Goal: Task Accomplishment & Management: Complete application form

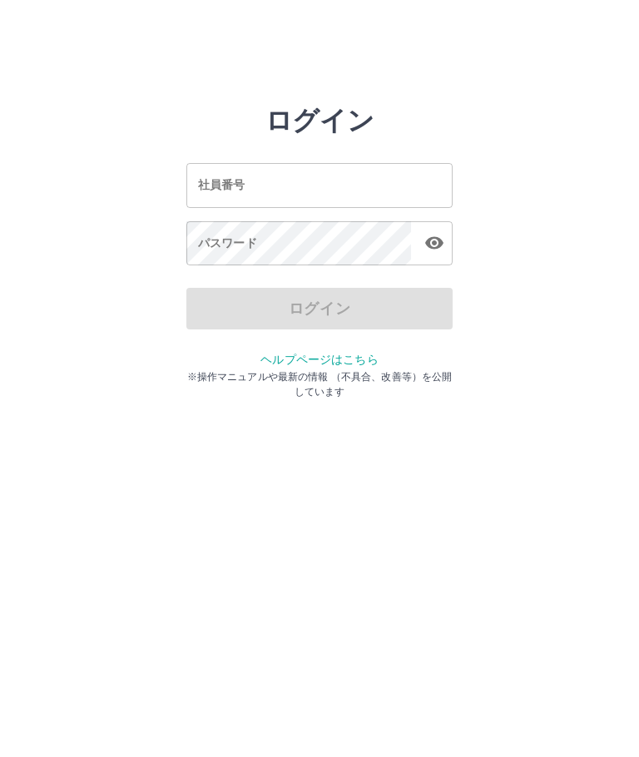
click at [268, 181] on input "社員番号" at bounding box center [319, 185] width 266 height 44
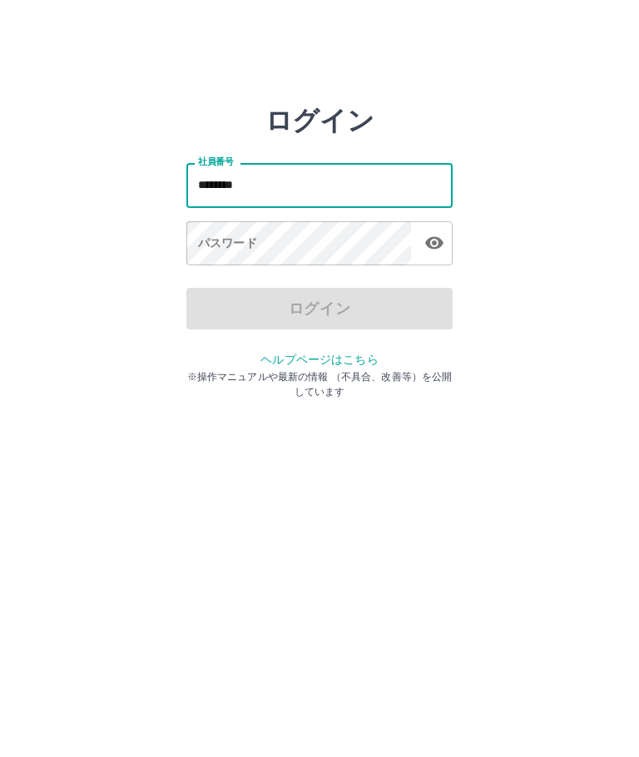
type input "*******"
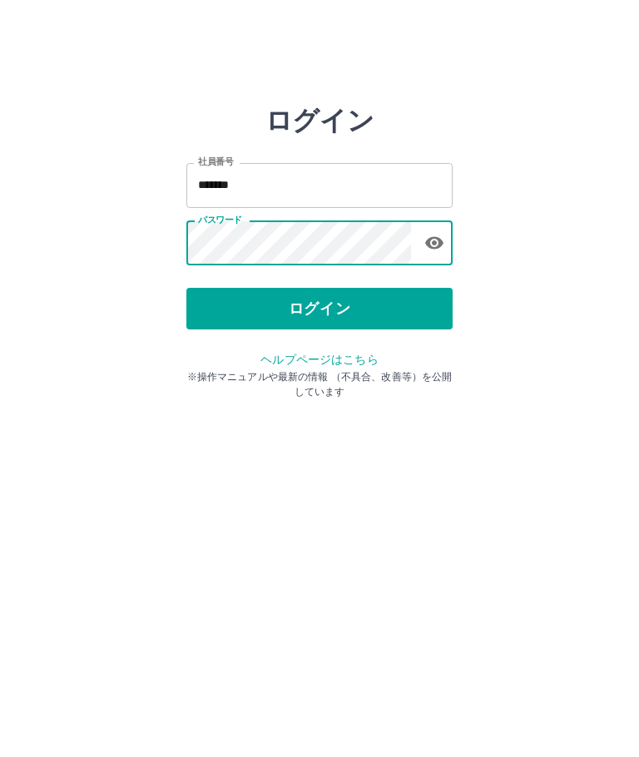
click at [608, 330] on div "ログイン 社員番号 ******* 社員番号 パスワード パスワード ログイン ヘルプページはこちら ※操作マニュアルや最新の情報 （不具合、改善等）を公開し…" at bounding box center [319, 238] width 639 height 266
click at [388, 314] on button "ログイン" at bounding box center [319, 309] width 266 height 42
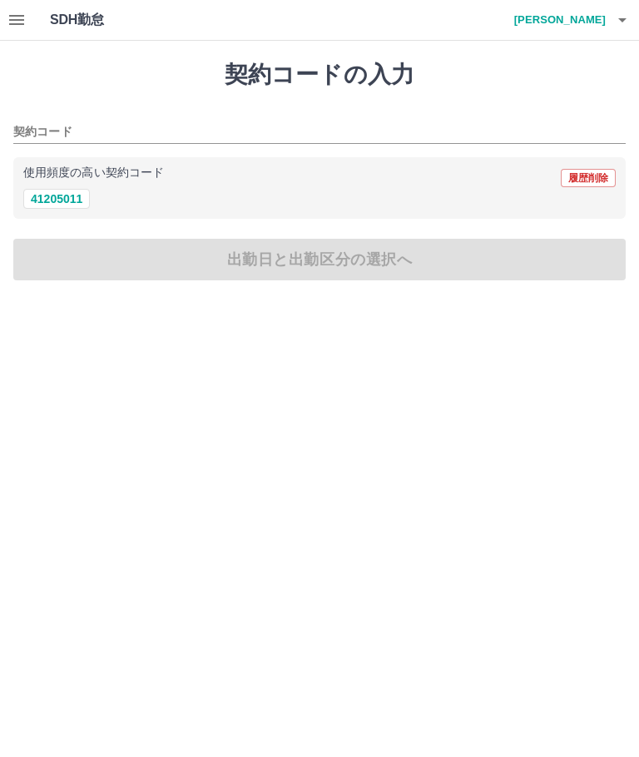
click at [73, 202] on button "41205011" at bounding box center [56, 199] width 67 height 20
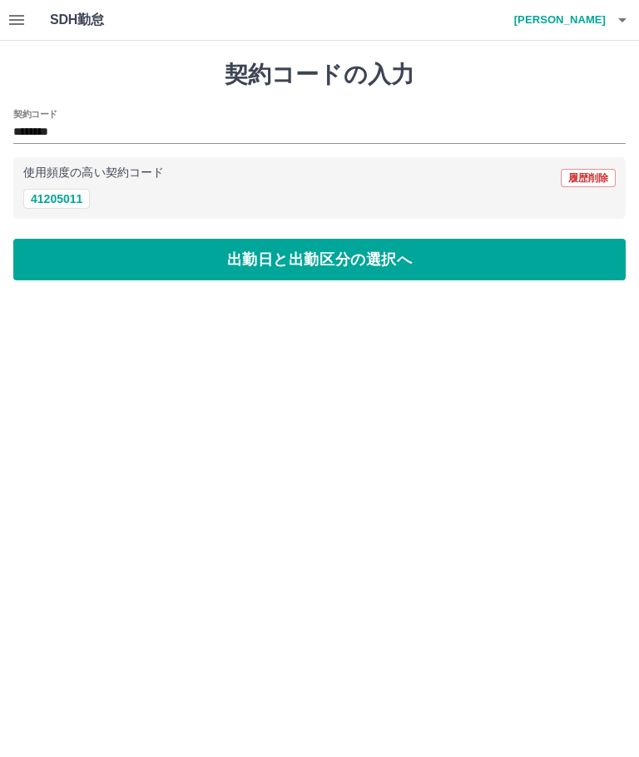
type input "********"
click at [414, 265] on button "出勤日と出勤区分の選択へ" at bounding box center [319, 260] width 613 height 42
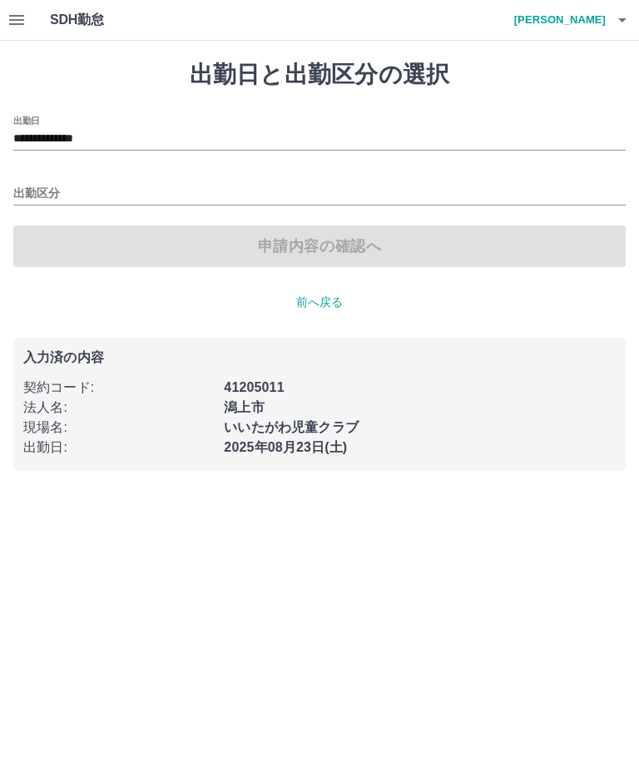
click at [53, 186] on input "出勤区分" at bounding box center [319, 194] width 613 height 21
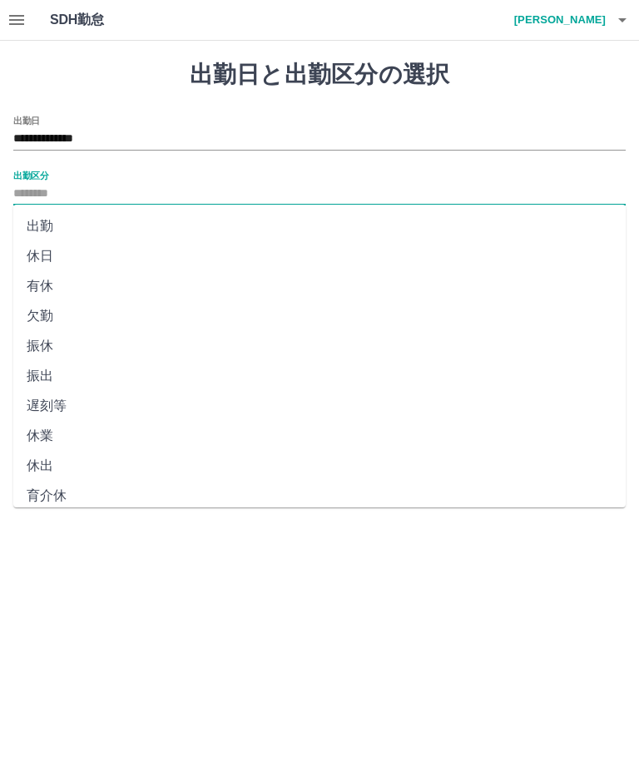
click at [43, 225] on li "出勤" at bounding box center [319, 226] width 613 height 30
type input "**"
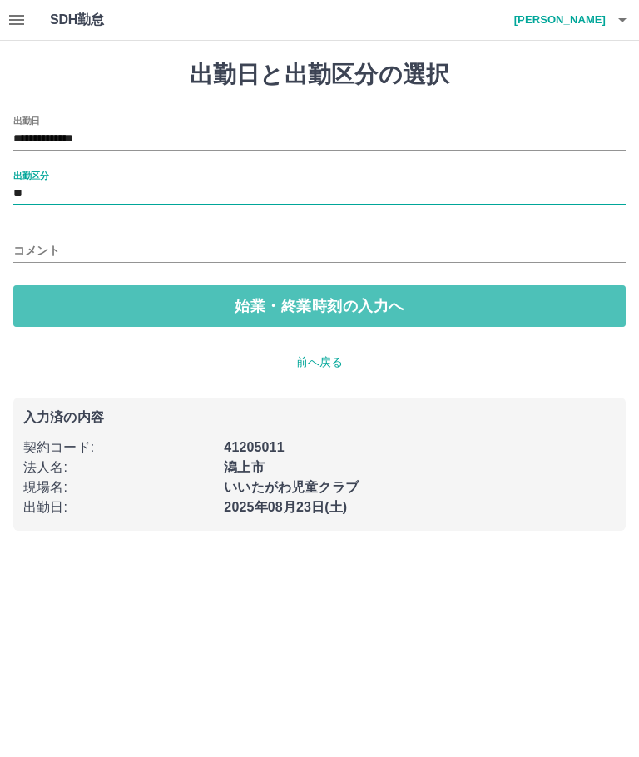
click at [399, 310] on button "始業・終業時刻の入力へ" at bounding box center [319, 306] width 613 height 42
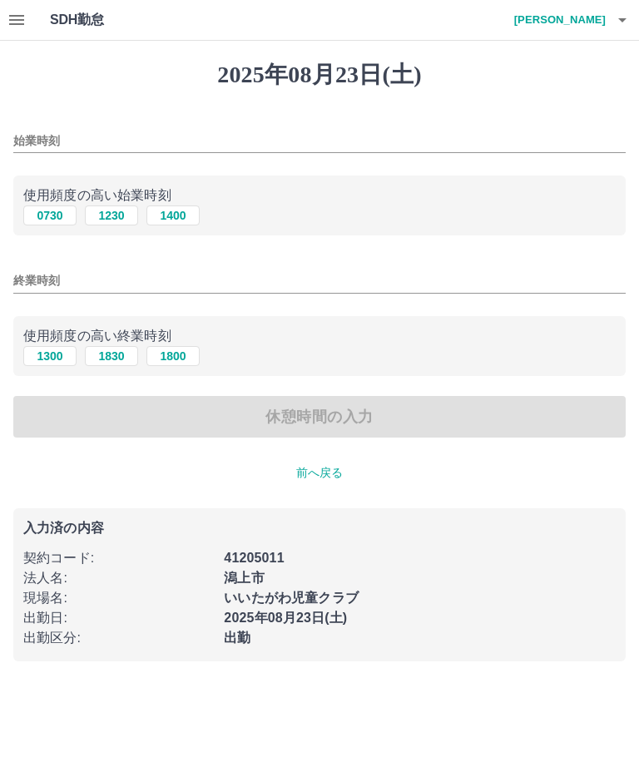
click at [118, 218] on button "1230" at bounding box center [111, 216] width 53 height 20
type input "****"
click at [177, 360] on button "1800" at bounding box center [172, 356] width 53 height 20
type input "****"
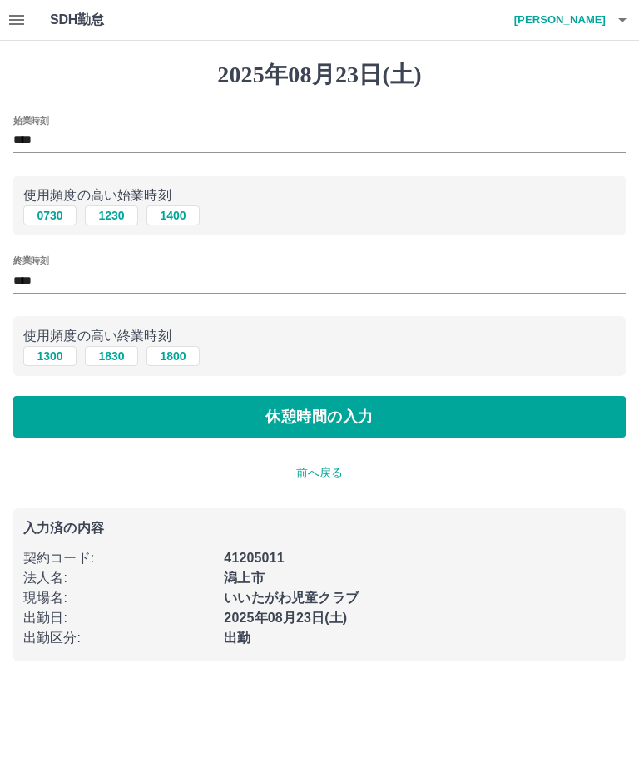
click at [384, 423] on button "休憩時間の入力" at bounding box center [319, 417] width 613 height 42
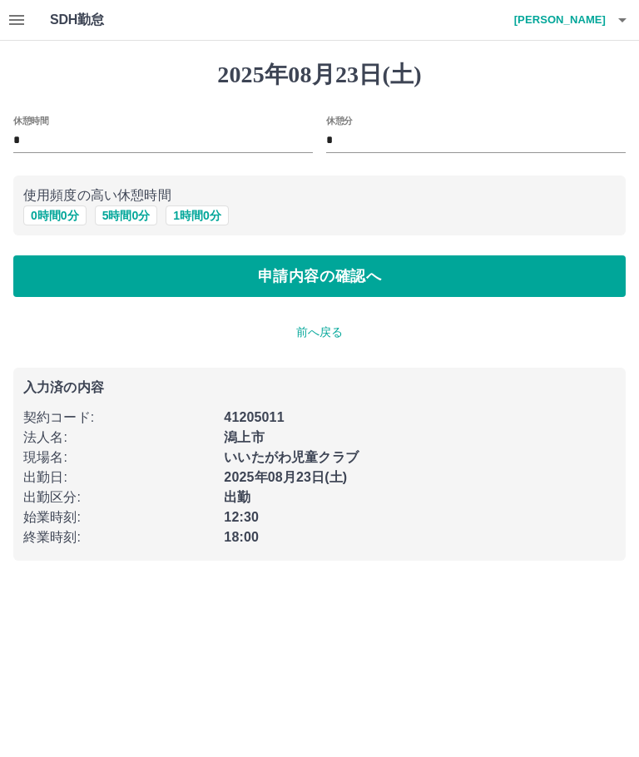
click at [355, 277] on button "申請内容の確認へ" at bounding box center [319, 276] width 613 height 42
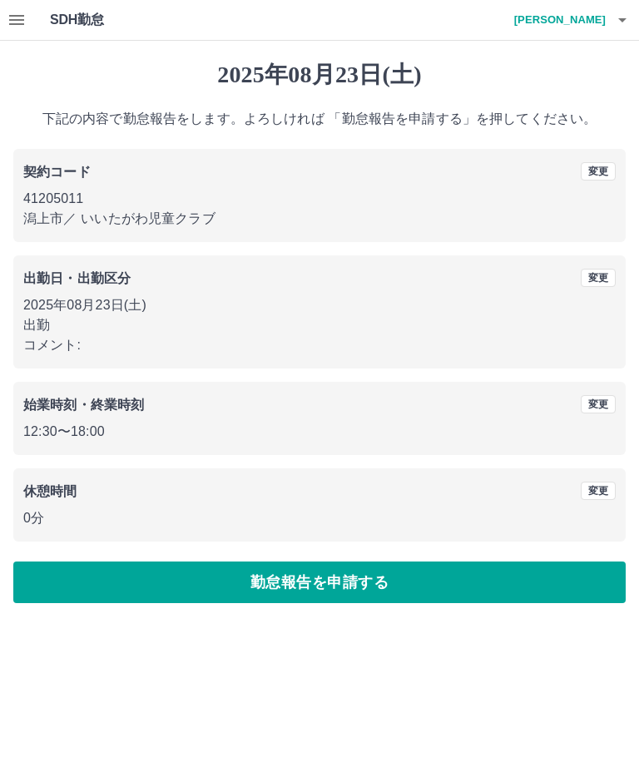
click at [419, 578] on button "勤怠報告を申請する" at bounding box center [319, 583] width 613 height 42
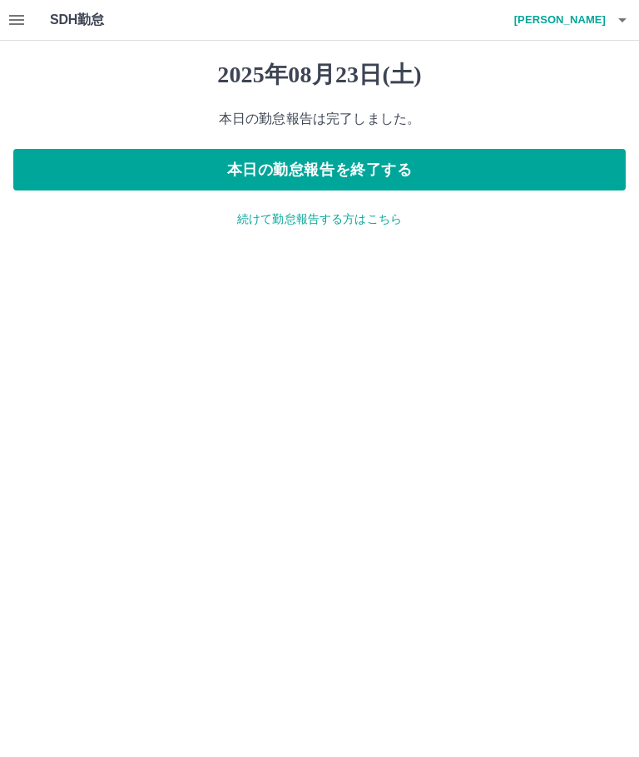
click at [350, 222] on p "続けて勤怠報告する方はこちら" at bounding box center [319, 219] width 613 height 17
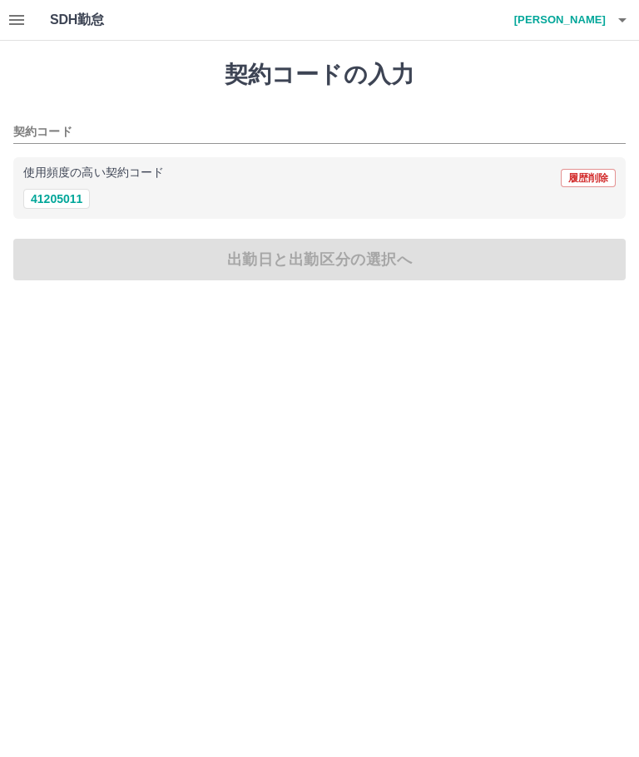
click at [66, 201] on button "41205011" at bounding box center [56, 199] width 67 height 20
type input "********"
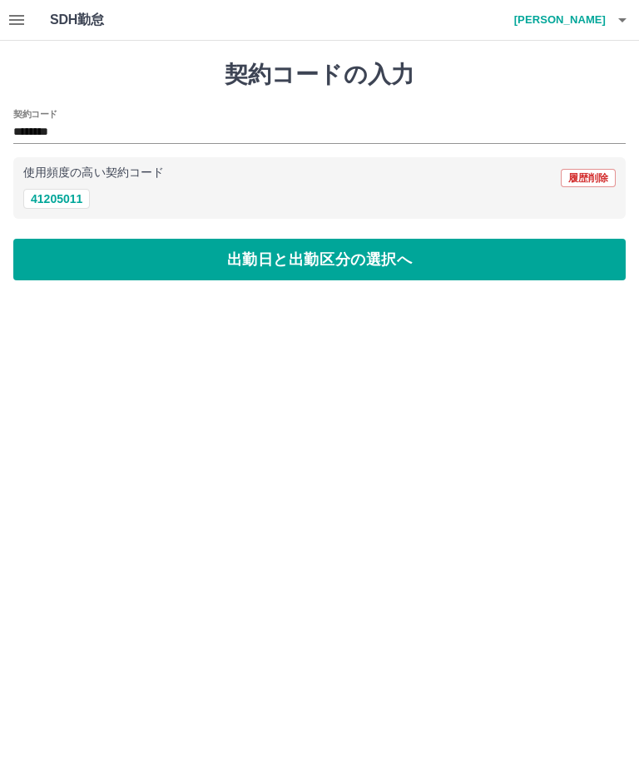
click at [417, 272] on button "出勤日と出勤区分の選択へ" at bounding box center [319, 260] width 613 height 42
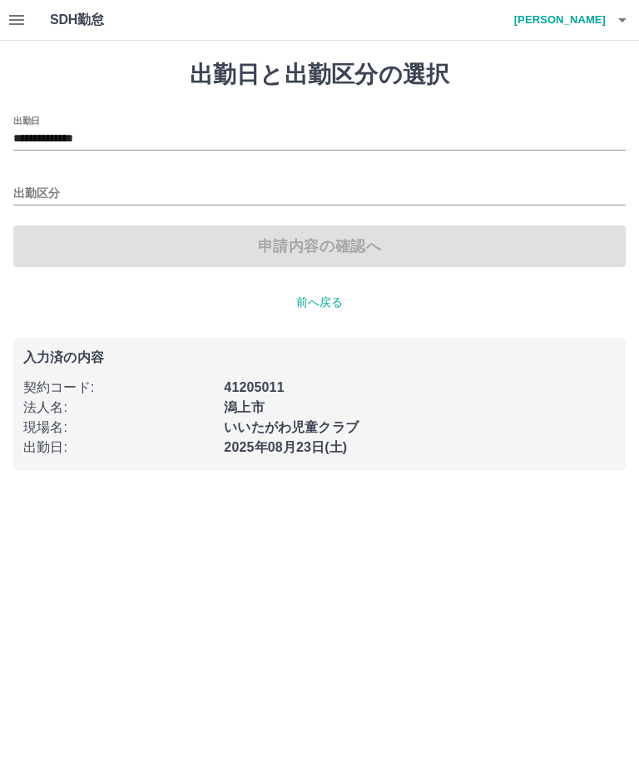
click at [120, 136] on input "**********" at bounding box center [319, 139] width 613 height 21
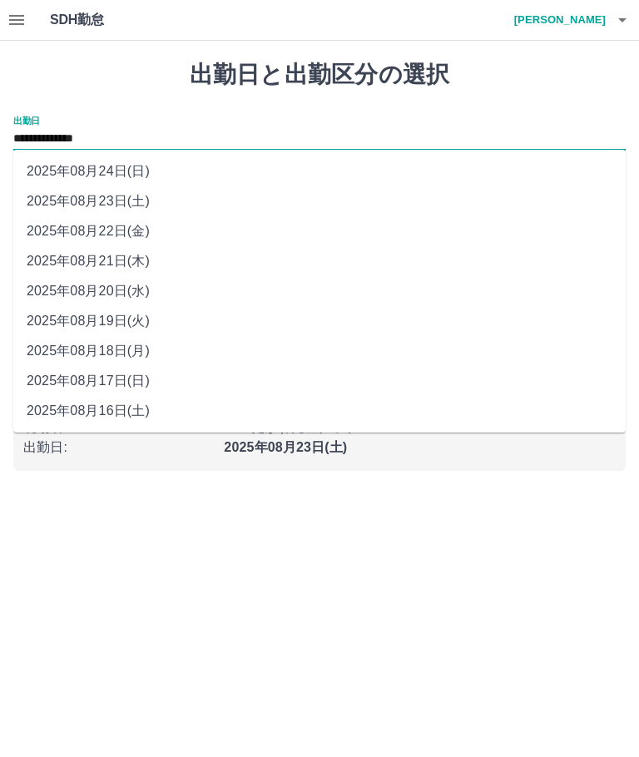
click at [112, 180] on li "2025年08月24日(日)" at bounding box center [319, 171] width 613 height 30
type input "**********"
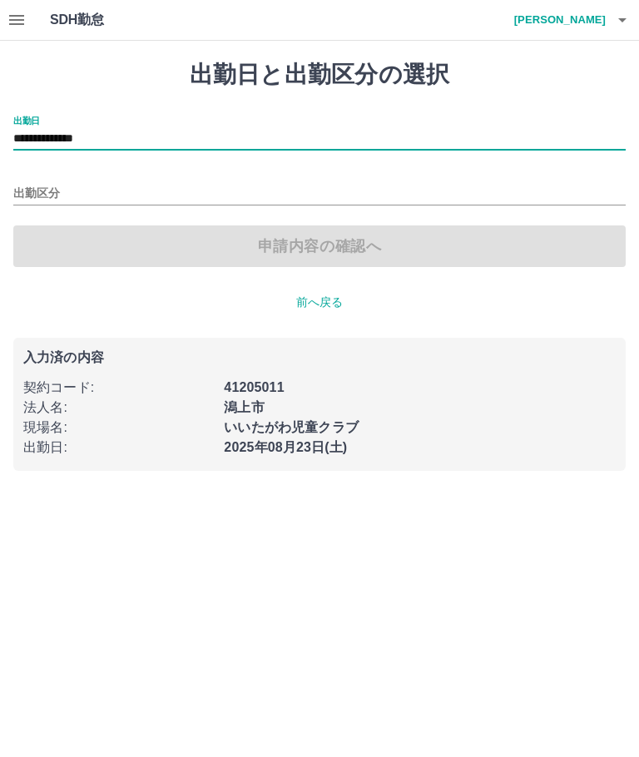
click at [47, 184] on input "出勤区分" at bounding box center [319, 194] width 613 height 21
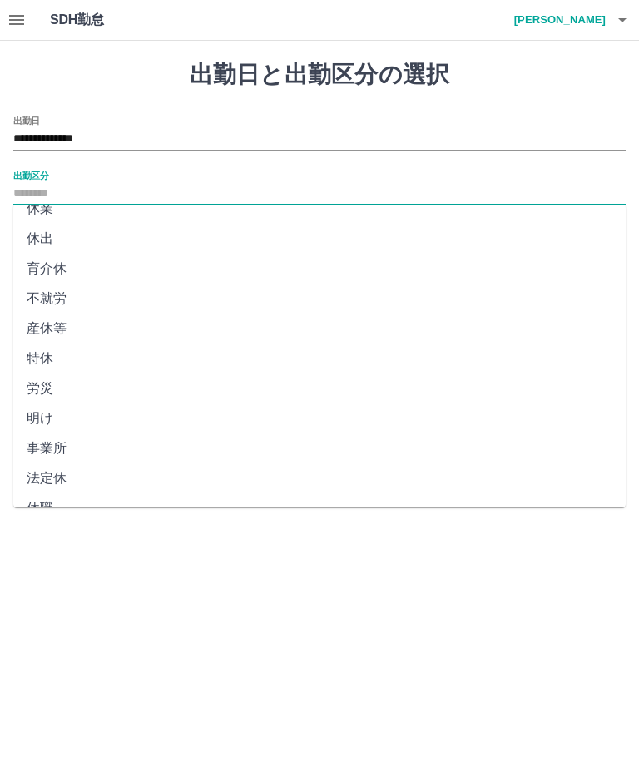
scroll to position [226, 0]
click at [52, 484] on li "法定休" at bounding box center [319, 479] width 613 height 30
type input "***"
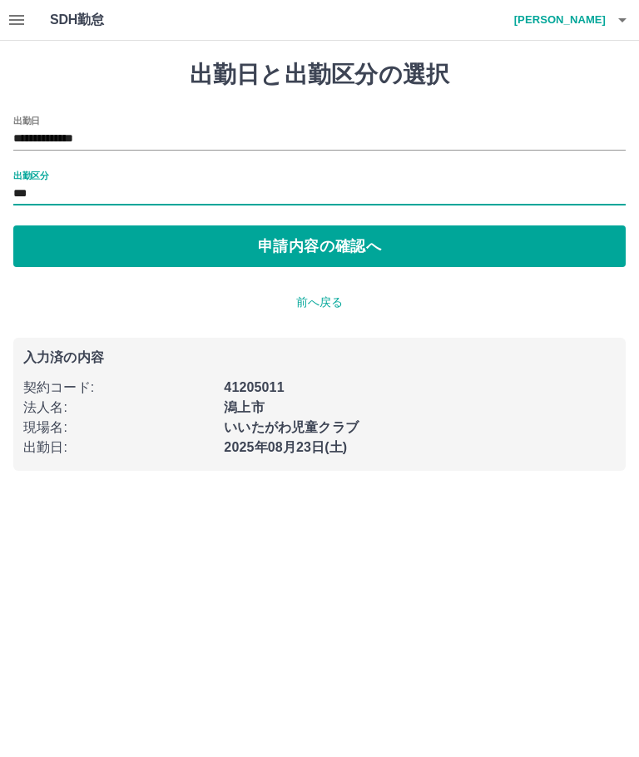
click at [341, 250] on button "申請内容の確認へ" at bounding box center [319, 247] width 613 height 42
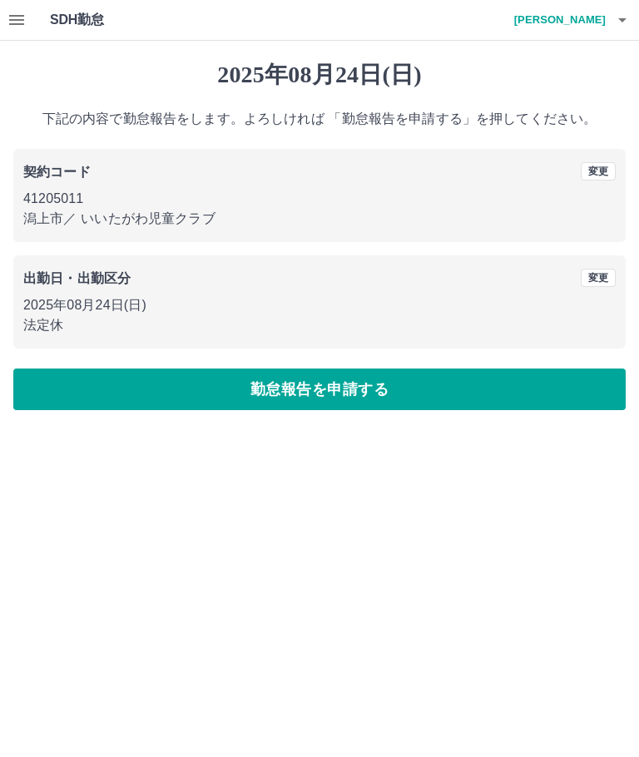
click at [374, 389] on button "勤怠報告を申請する" at bounding box center [319, 390] width 613 height 42
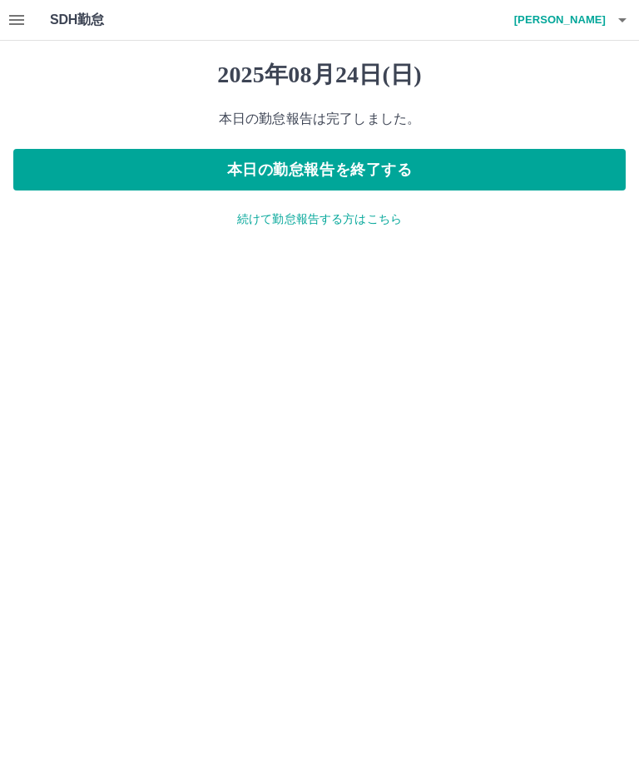
click at [18, 15] on icon "button" at bounding box center [16, 20] width 15 height 10
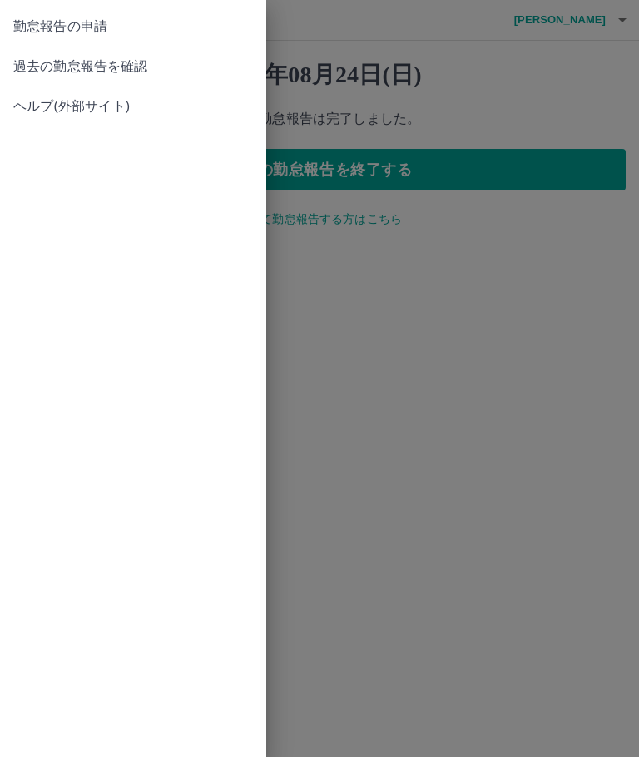
click at [148, 69] on span "過去の勤怠報告を確認" at bounding box center [133, 67] width 240 height 20
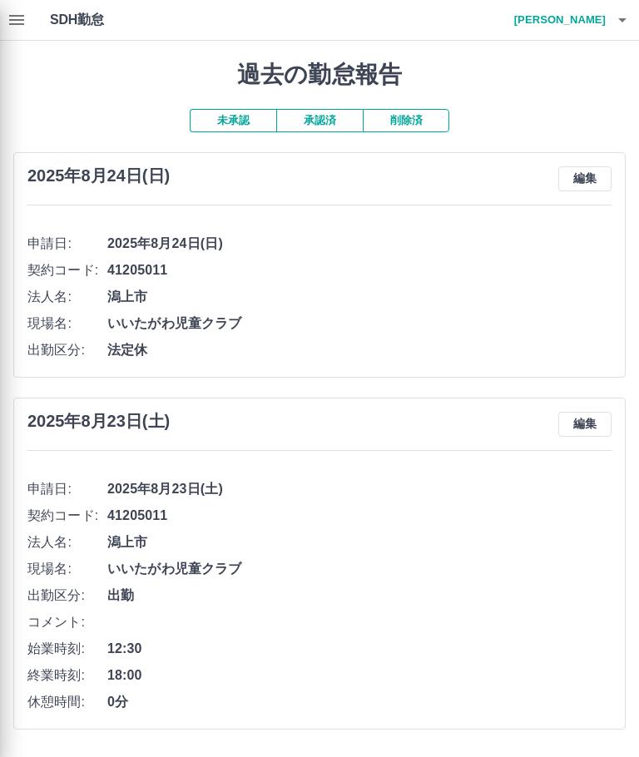
click at [586, 21] on div at bounding box center [319, 378] width 639 height 757
click at [589, 25] on div at bounding box center [319, 378] width 639 height 757
click at [624, 24] on div at bounding box center [319, 378] width 639 height 757
click at [587, 22] on div at bounding box center [319, 378] width 639 height 757
click at [590, 17] on div at bounding box center [319, 378] width 639 height 757
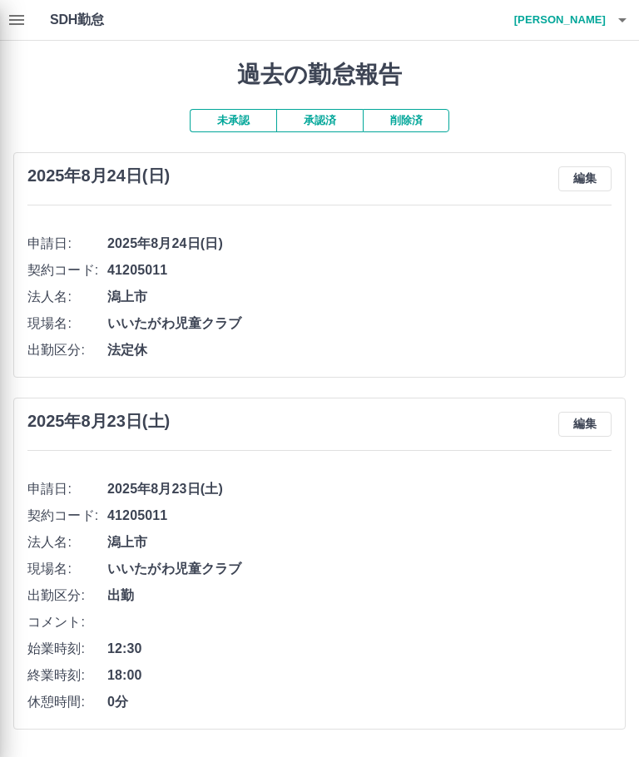
click at [630, 22] on div at bounding box center [319, 378] width 639 height 757
click at [597, 29] on div at bounding box center [319, 378] width 639 height 757
click at [617, 26] on div at bounding box center [319, 378] width 639 height 757
click at [592, 28] on div at bounding box center [319, 378] width 639 height 757
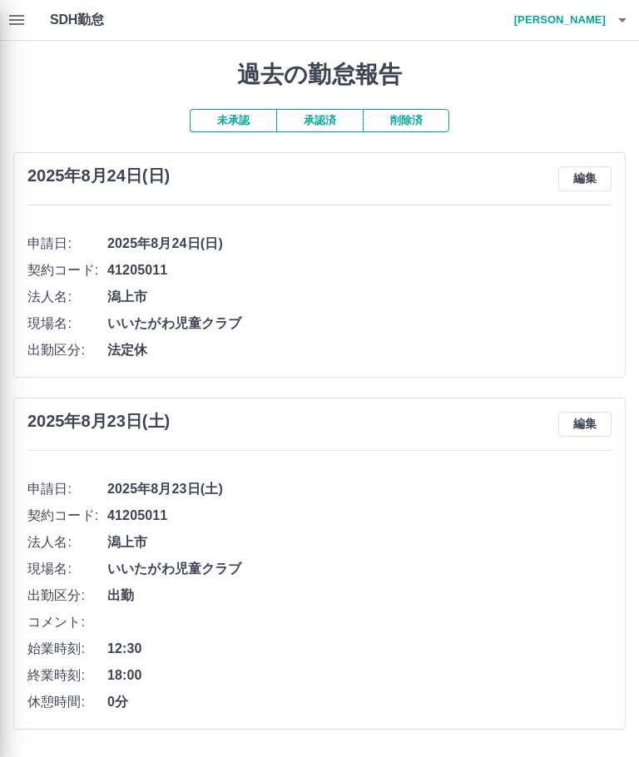
click at [632, 28] on div at bounding box center [319, 378] width 639 height 757
click at [586, 21] on div at bounding box center [319, 378] width 639 height 757
click at [585, 21] on div at bounding box center [319, 378] width 639 height 757
click at [622, 23] on div at bounding box center [319, 378] width 639 height 757
click at [14, 19] on div at bounding box center [319, 378] width 639 height 757
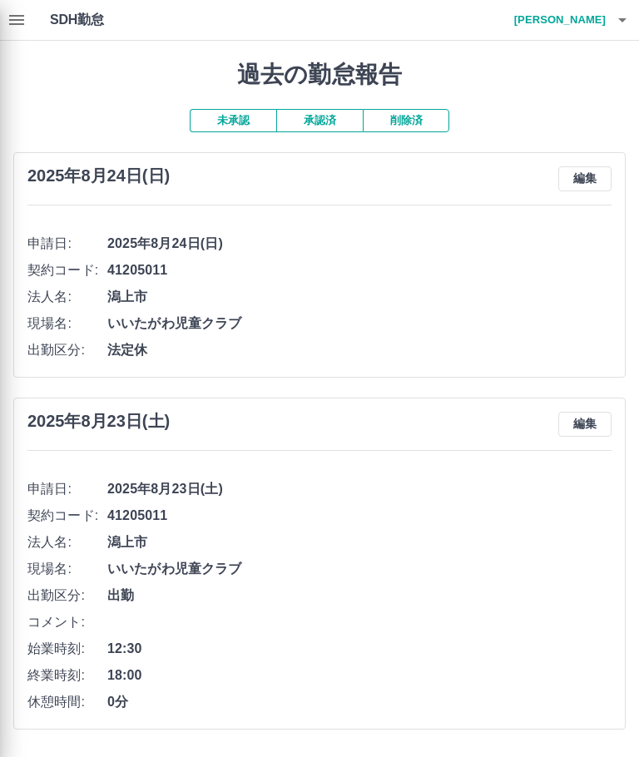
click at [583, 25] on div at bounding box center [319, 378] width 639 height 757
click at [599, 22] on div at bounding box center [319, 378] width 639 height 757
click at [633, 23] on div at bounding box center [319, 378] width 639 height 757
click at [592, 32] on div at bounding box center [319, 378] width 639 height 757
click at [586, 26] on div at bounding box center [319, 378] width 639 height 757
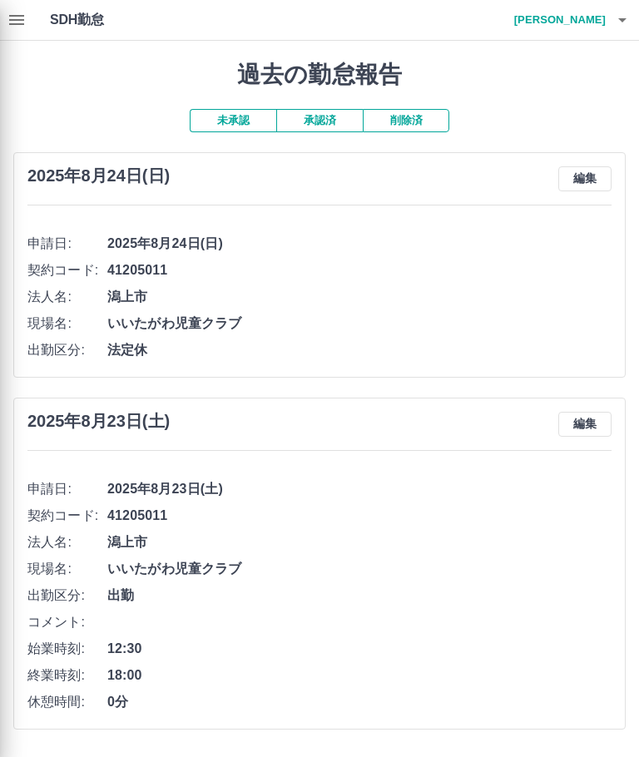
click at [586, 18] on div at bounding box center [319, 378] width 639 height 757
click at [622, 26] on div at bounding box center [319, 378] width 639 height 757
click at [581, 27] on div at bounding box center [319, 378] width 639 height 757
click at [586, 17] on div at bounding box center [319, 378] width 639 height 757
click at [602, 37] on div at bounding box center [319, 378] width 639 height 757
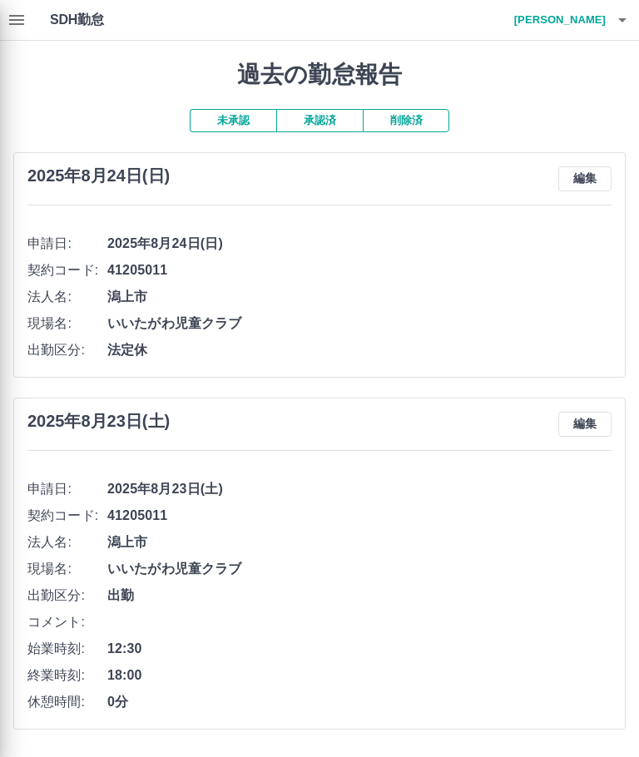
click at [624, 24] on div at bounding box center [319, 378] width 639 height 757
click at [587, 32] on div at bounding box center [319, 378] width 639 height 757
click at [586, 13] on div at bounding box center [319, 378] width 639 height 757
click at [598, 34] on div at bounding box center [319, 378] width 639 height 757
click at [584, 20] on div at bounding box center [319, 378] width 639 height 757
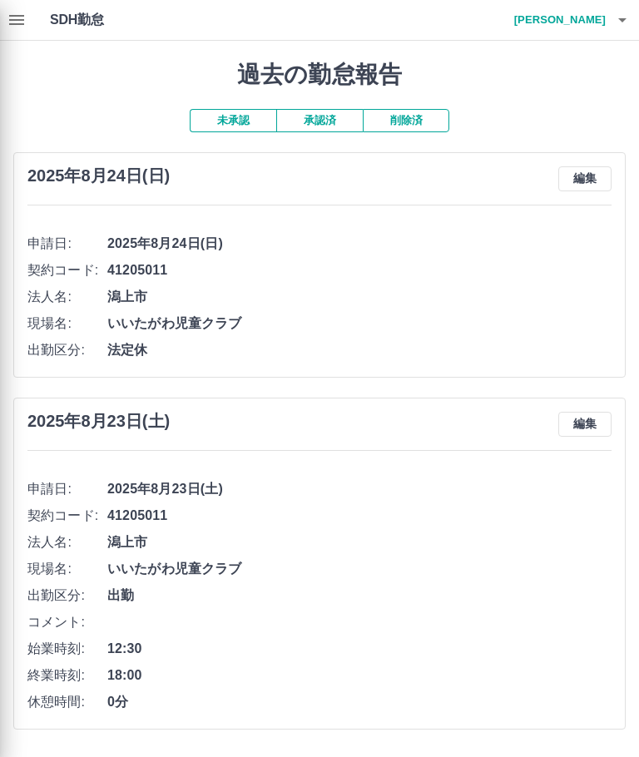
click at [628, 29] on div at bounding box center [319, 378] width 639 height 757
click at [627, 28] on div at bounding box center [319, 378] width 639 height 757
click at [608, 18] on div at bounding box center [319, 378] width 639 height 757
click at [13, 19] on div at bounding box center [319, 378] width 639 height 757
click at [599, 20] on div at bounding box center [319, 378] width 639 height 757
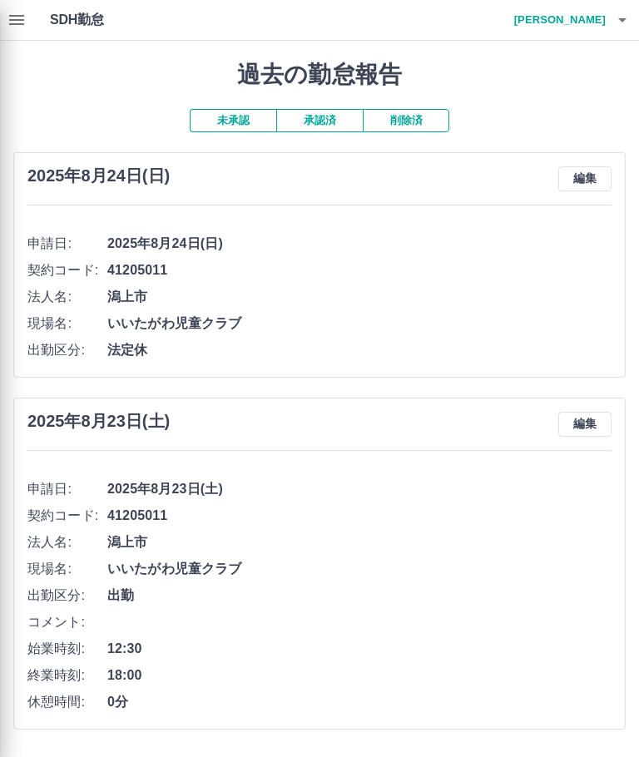
click at [588, 30] on div at bounding box center [319, 378] width 639 height 757
click at [583, 22] on div at bounding box center [319, 378] width 639 height 757
click at [601, 14] on div at bounding box center [319, 378] width 639 height 757
click at [591, 14] on div at bounding box center [319, 378] width 639 height 757
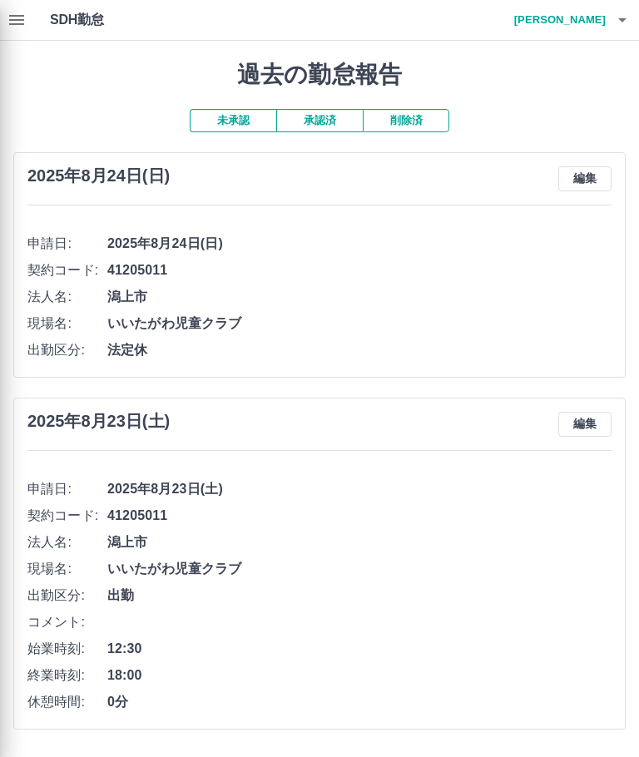
click at [591, 14] on div at bounding box center [319, 378] width 639 height 757
click at [600, 27] on div at bounding box center [319, 378] width 639 height 757
click at [636, 23] on div at bounding box center [319, 378] width 639 height 757
click at [635, 14] on div at bounding box center [319, 378] width 639 height 757
click at [637, 21] on div at bounding box center [319, 378] width 639 height 757
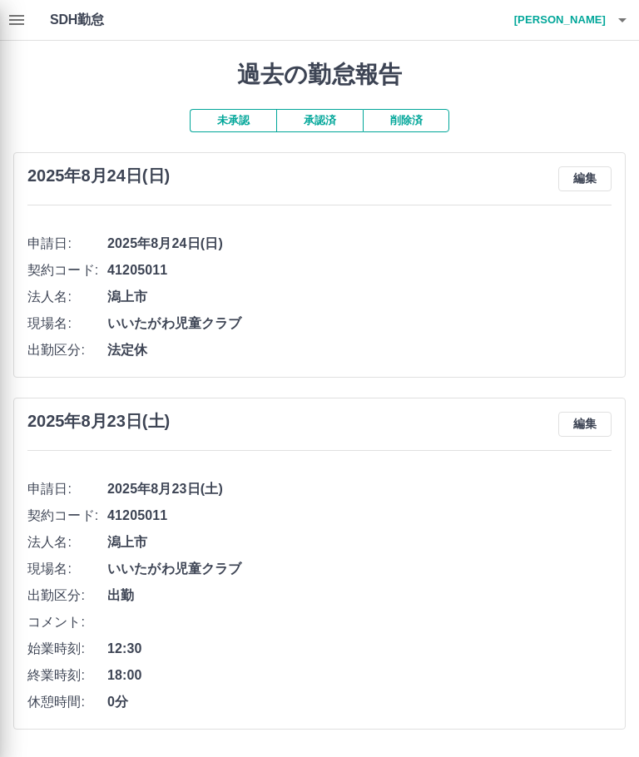
click at [637, 21] on div at bounding box center [319, 378] width 639 height 757
click at [637, 27] on div at bounding box center [319, 378] width 639 height 757
click at [638, 22] on div at bounding box center [319, 378] width 639 height 757
click at [637, 20] on div at bounding box center [319, 378] width 639 height 757
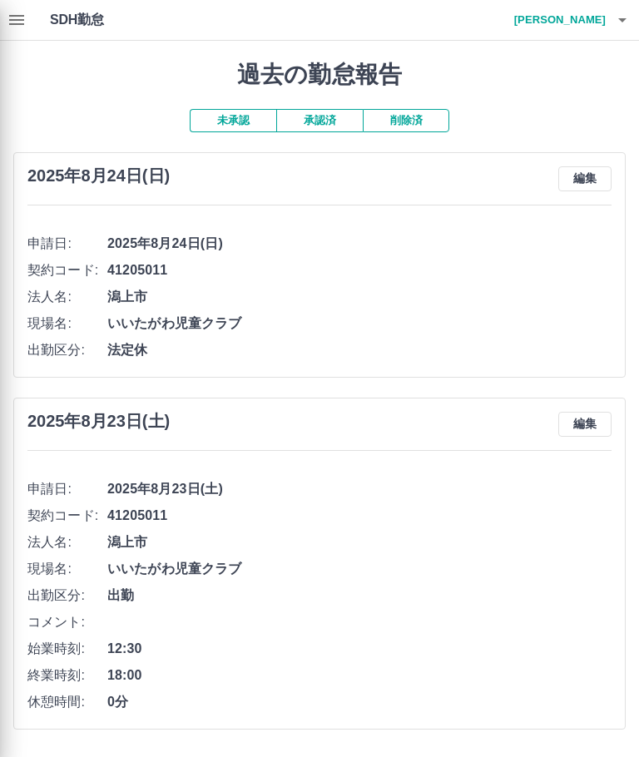
click at [12, 24] on div at bounding box center [319, 378] width 639 height 757
click at [35, 44] on div at bounding box center [319, 378] width 639 height 757
click at [30, 12] on div at bounding box center [319, 378] width 639 height 757
click at [27, 14] on div at bounding box center [319, 378] width 639 height 757
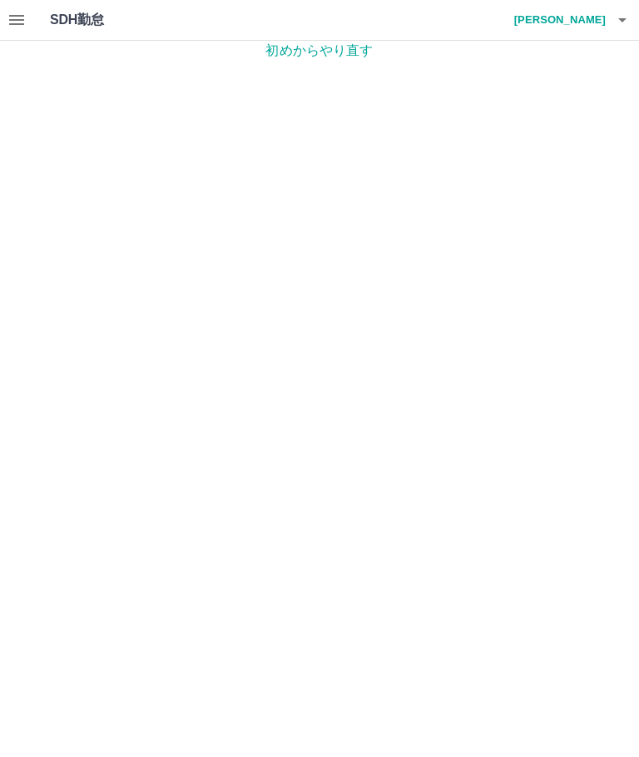
click at [32, 27] on button "button" at bounding box center [16, 20] width 33 height 40
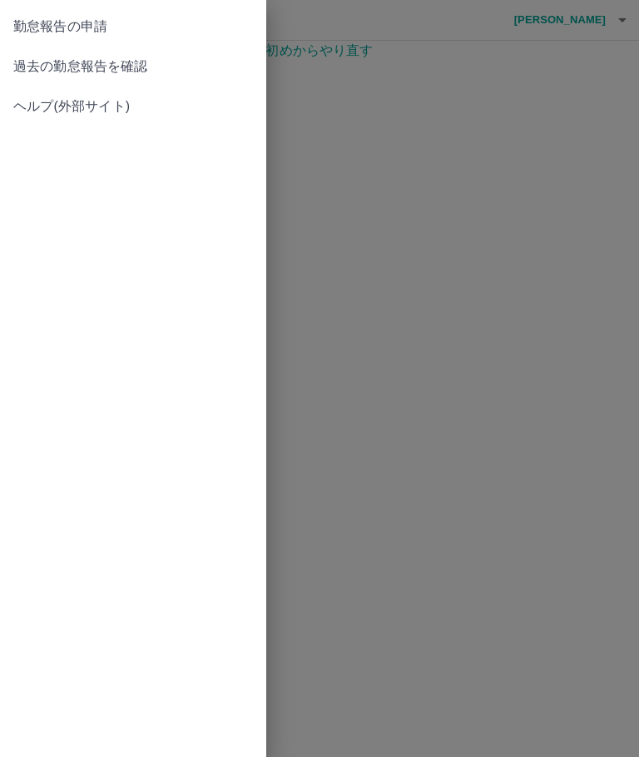
click at [135, 72] on span "過去の勤怠報告を確認" at bounding box center [133, 67] width 240 height 20
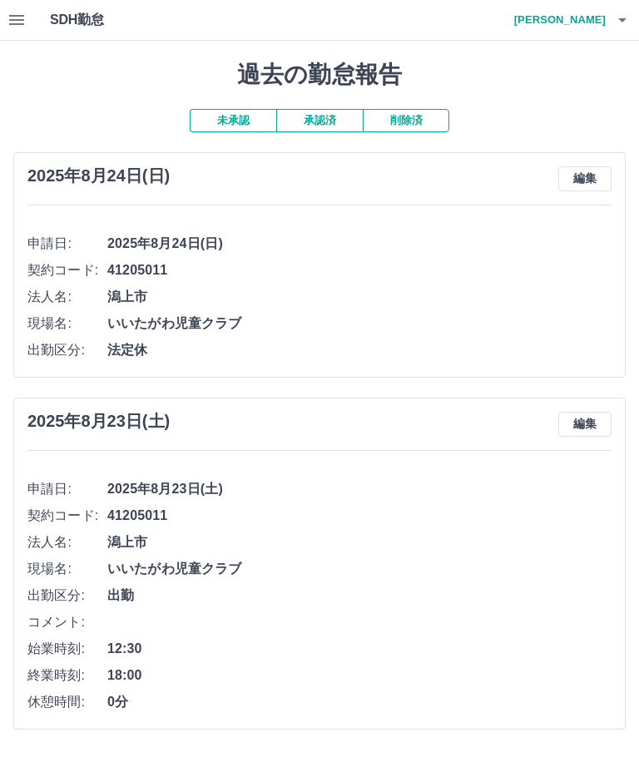
click at [632, 18] on button "button" at bounding box center [622, 20] width 33 height 40
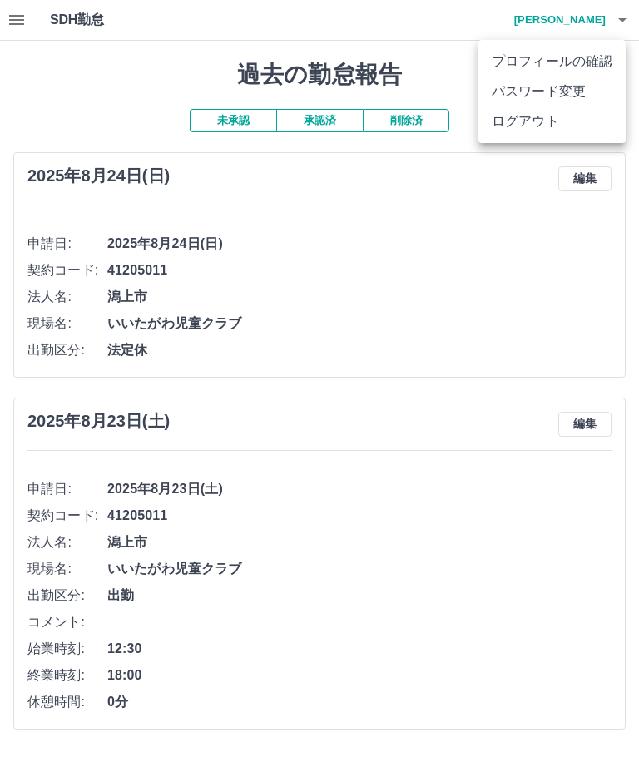
click at [545, 123] on li "ログアウト" at bounding box center [552, 122] width 147 height 30
